Goal: Information Seeking & Learning: Learn about a topic

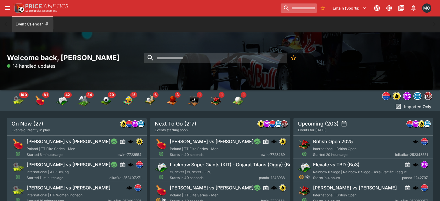
click at [281, 7] on input "search" at bounding box center [299, 7] width 36 height 9
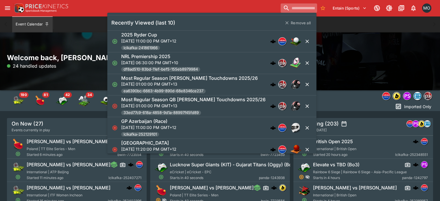
paste input "**********"
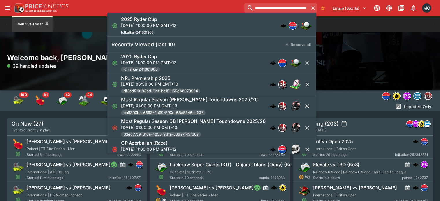
type input "**********"
click at [230, 25] on div "2025 Ryder Cup [DATE] 11:00:00 PM GMT+12 lclkafka-241861966" at bounding box center [209, 25] width 176 height 19
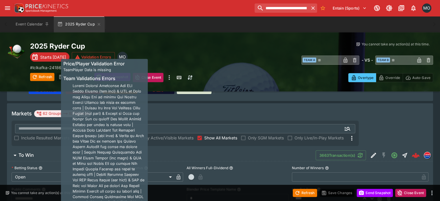
scroll to position [87, 0]
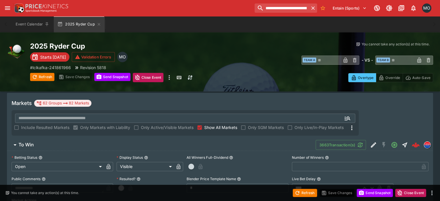
click at [246, 142] on span "To Win" at bounding box center [165, 145] width 293 height 6
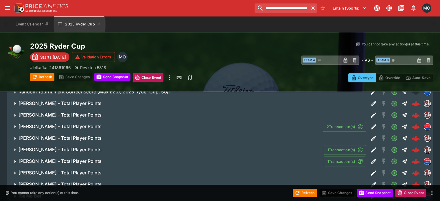
scroll to position [545, 0]
click at [244, 146] on span "[PERSON_NAME] - Total Player Points" at bounding box center [169, 149] width 301 height 6
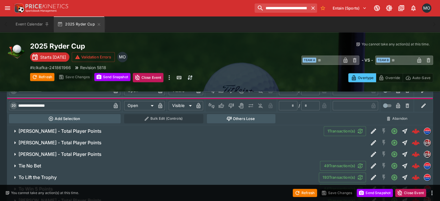
scroll to position [724, 0]
click at [101, 128] on h6 "[PERSON_NAME] - Total Player Points" at bounding box center [60, 131] width 83 height 6
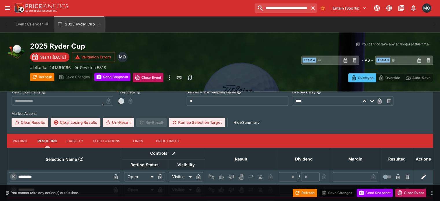
scroll to position [800, 0]
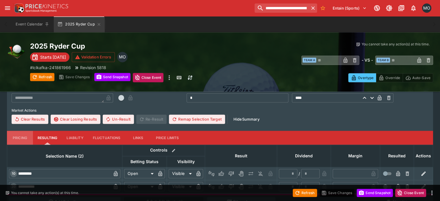
click at [30, 131] on button "Pricing" at bounding box center [20, 138] width 26 height 14
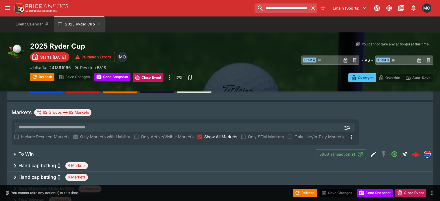
scroll to position [78, 0]
click at [166, 123] on input "text" at bounding box center [176, 127] width 322 height 9
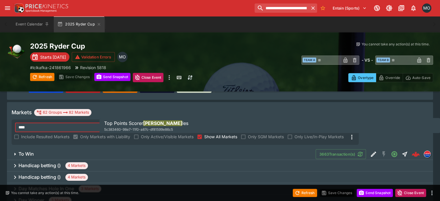
scroll to position [42, 0]
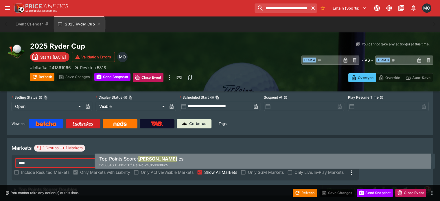
click at [131, 160] on span "Top Points Scorer" at bounding box center [118, 159] width 39 height 6
type input "**********"
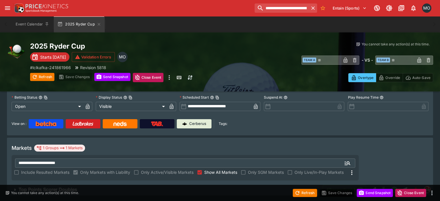
click at [122, 187] on span "Top Points Scorer Doubles" at bounding box center [169, 190] width 300 height 6
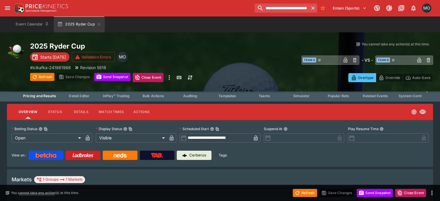
scroll to position [0, 0]
